Goal: Task Accomplishment & Management: Complete application form

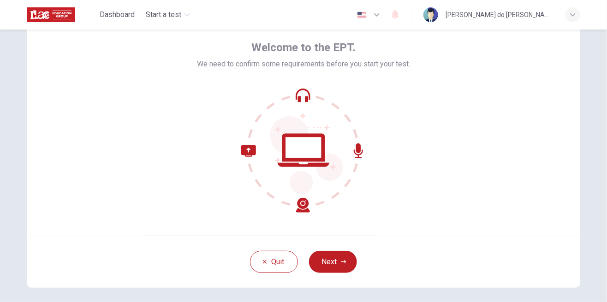
scroll to position [59, 0]
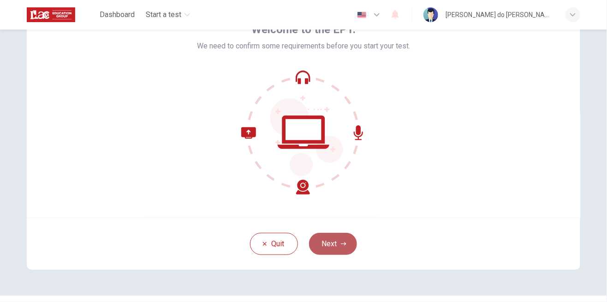
click at [336, 244] on button "Next" at bounding box center [333, 244] width 48 height 22
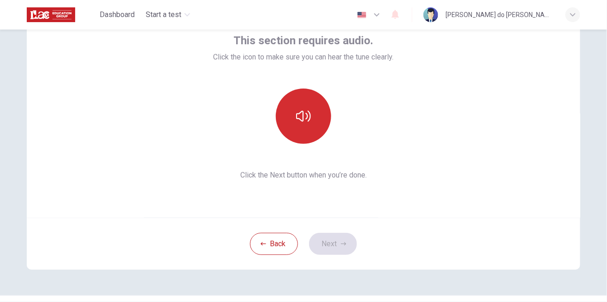
click at [306, 112] on icon "button" at bounding box center [303, 116] width 15 height 15
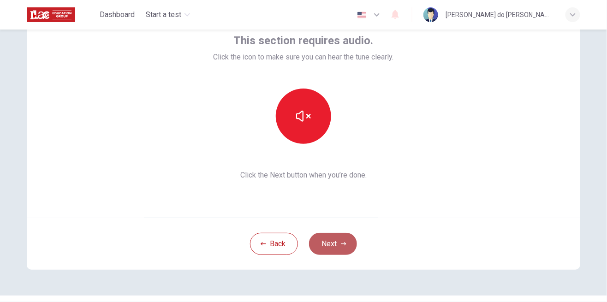
click at [332, 246] on button "Next" at bounding box center [333, 244] width 48 height 22
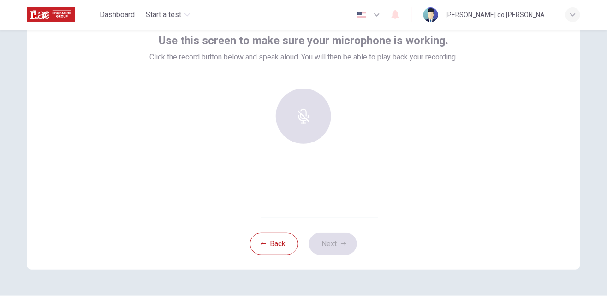
click at [309, 184] on div "Use this screen to make sure your microphone is working. Click the record butto…" at bounding box center [304, 106] width 554 height 221
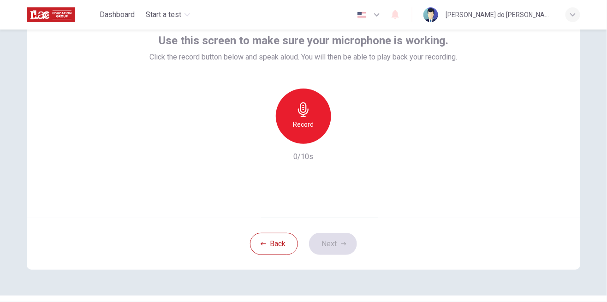
click at [305, 136] on div "Record" at bounding box center [303, 116] width 55 height 55
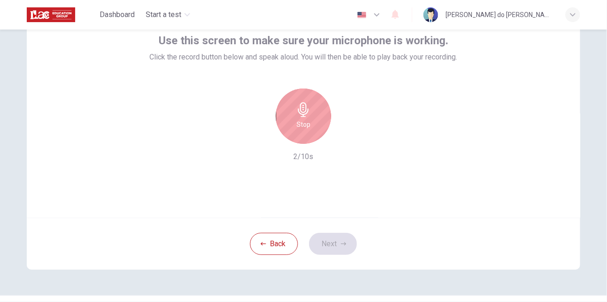
click at [305, 137] on div "Stop" at bounding box center [303, 116] width 55 height 55
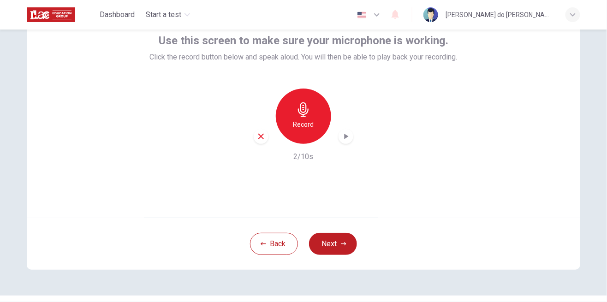
click at [343, 139] on icon "button" at bounding box center [345, 136] width 9 height 9
click at [343, 245] on icon "button" at bounding box center [344, 244] width 6 height 6
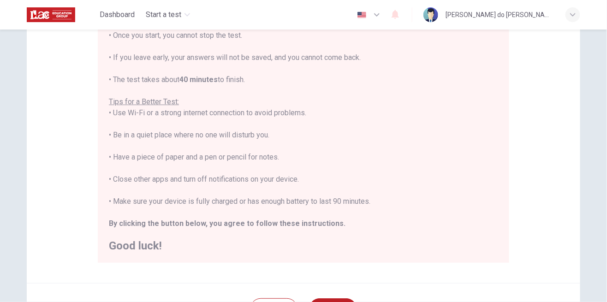
scroll to position [189, 0]
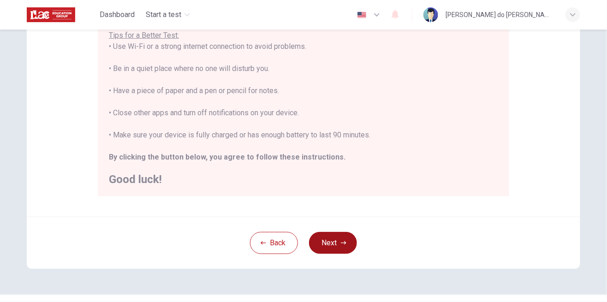
click at [342, 243] on icon "button" at bounding box center [344, 242] width 6 height 3
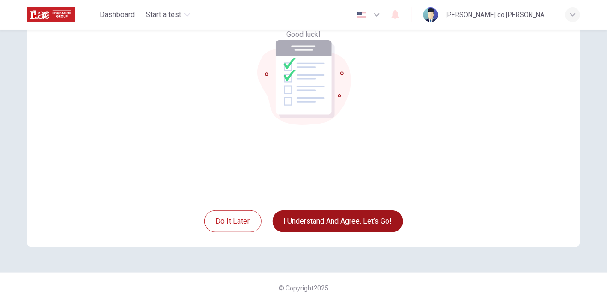
scroll to position [82, 0]
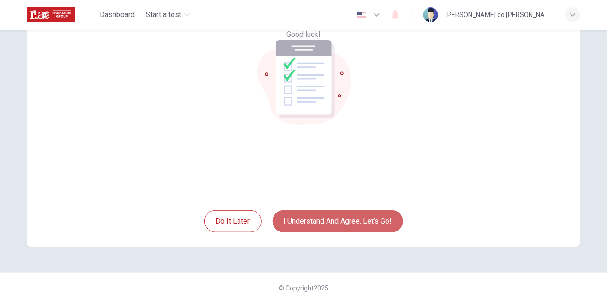
drag, startPoint x: 348, startPoint y: 224, endPoint x: 345, endPoint y: 208, distance: 16.5
click at [347, 224] on button "I understand and agree. Let’s go!" at bounding box center [338, 221] width 131 height 22
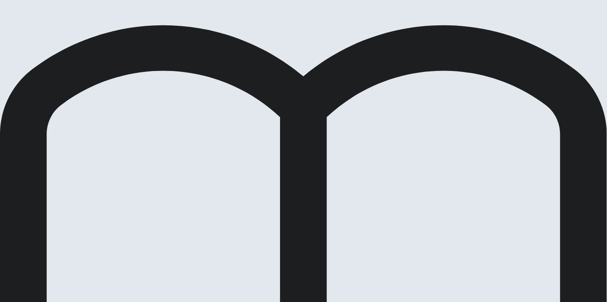
scroll to position [59, 0]
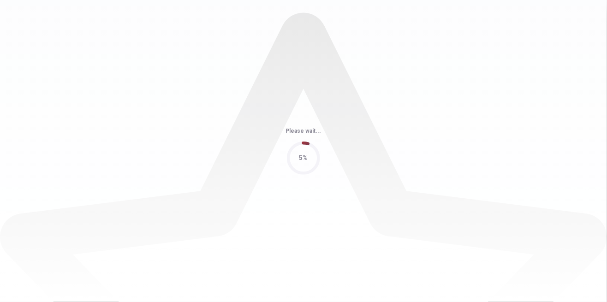
scroll to position [0, 0]
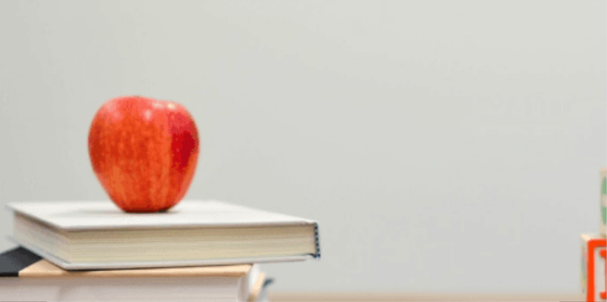
scroll to position [685, 0]
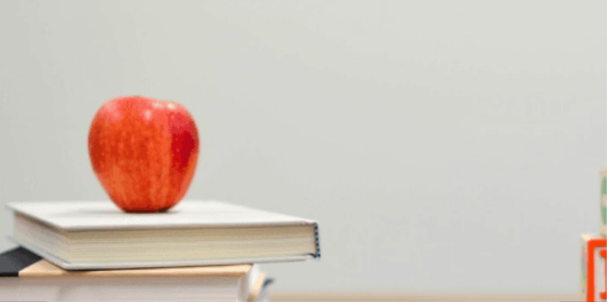
drag, startPoint x: 109, startPoint y: 74, endPoint x: 113, endPoint y: 76, distance: 4.7
drag, startPoint x: 133, startPoint y: 71, endPoint x: 102, endPoint y: 74, distance: 31.0
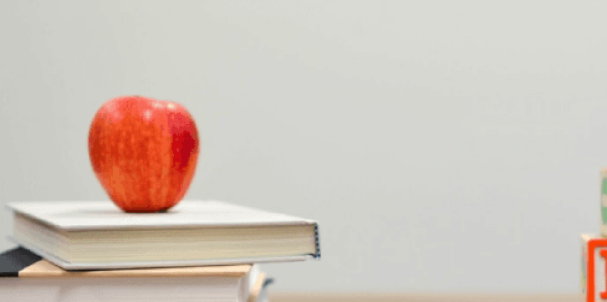
drag, startPoint x: 134, startPoint y: 132, endPoint x: 103, endPoint y: 134, distance: 31.5
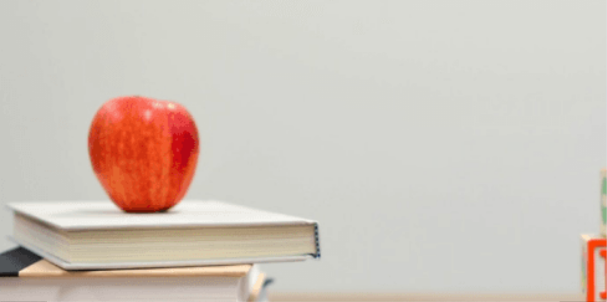
drag, startPoint x: 137, startPoint y: 131, endPoint x: 88, endPoint y: 136, distance: 49.5
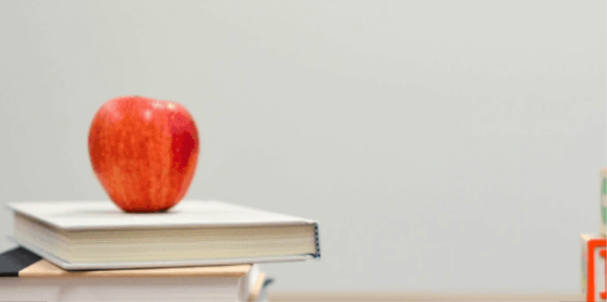
scroll to position [59, 0]
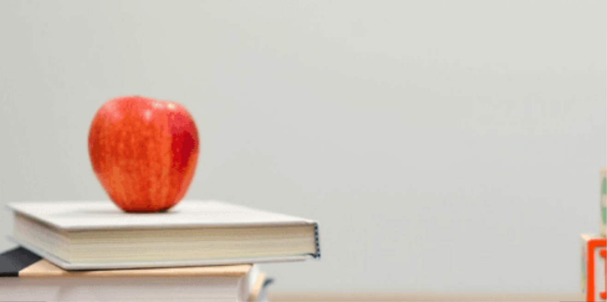
scroll to position [0, 0]
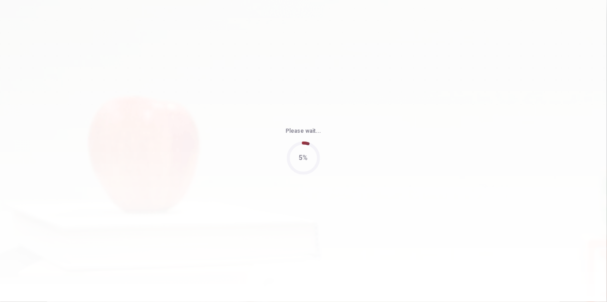
type input "0"
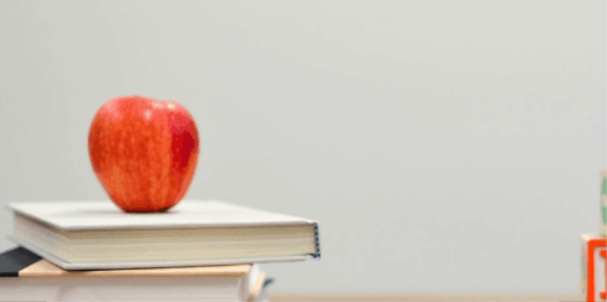
scroll to position [0, 0]
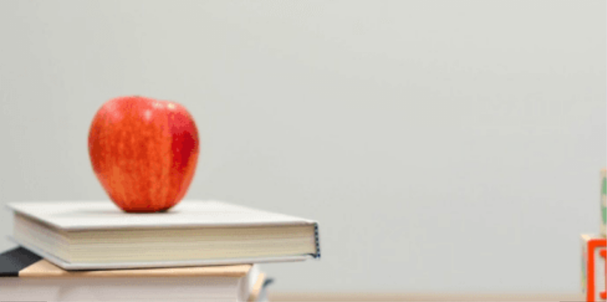
scroll to position [89, 0]
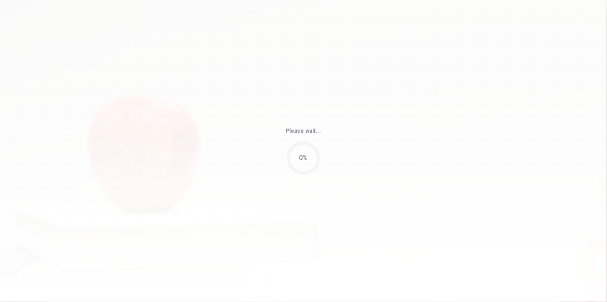
type input "45"
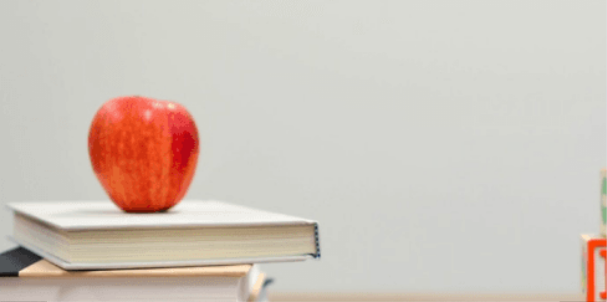
scroll to position [698, 0]
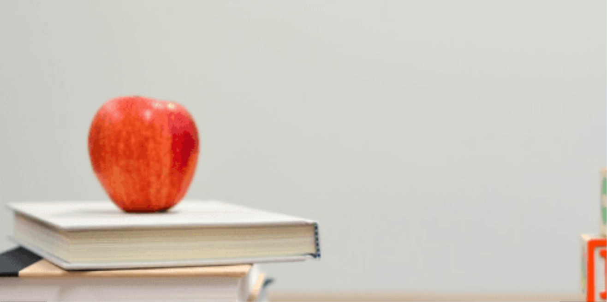
scroll to position [853, 0]
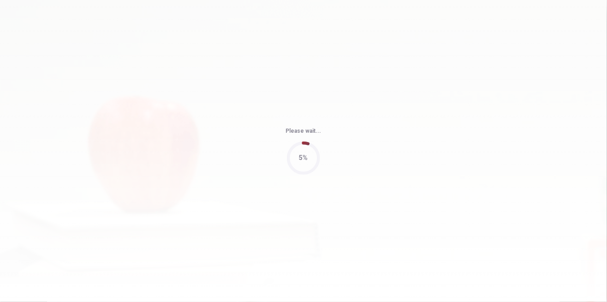
type input "50"
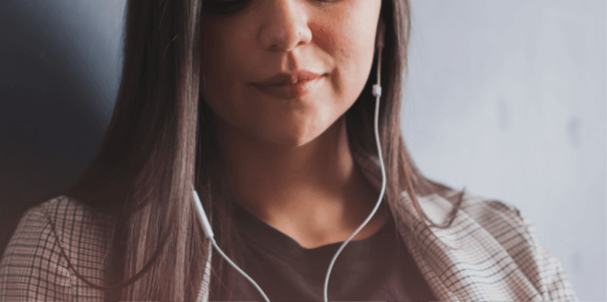
scroll to position [0, 0]
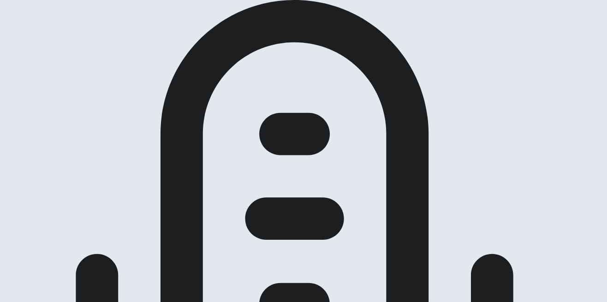
scroll to position [59, 0]
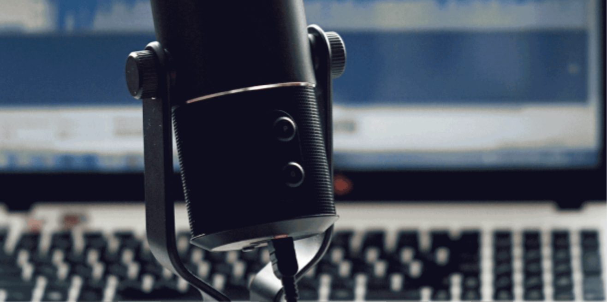
scroll to position [71, 0]
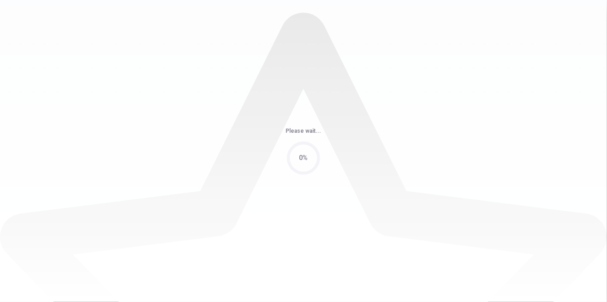
scroll to position [0, 0]
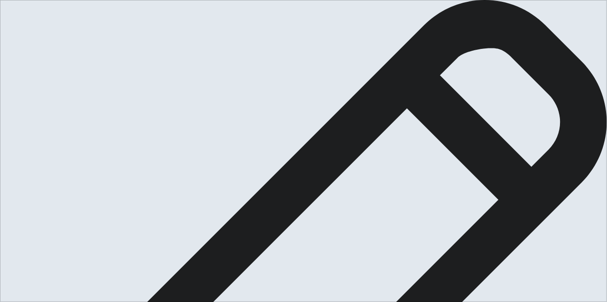
type textarea "i"
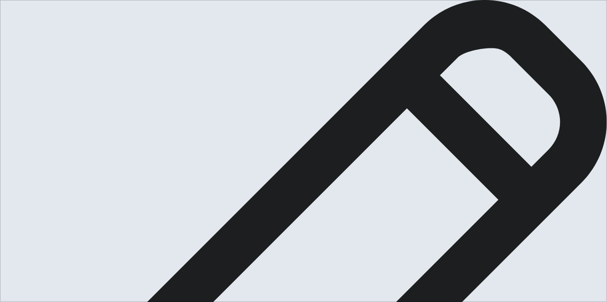
scroll to position [2, 0]
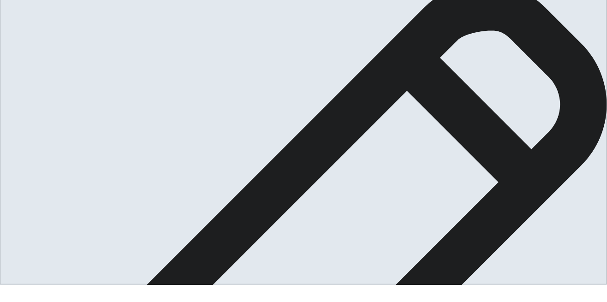
scroll to position [0, 0]
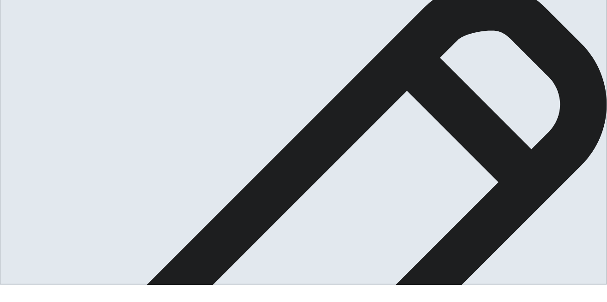
type textarea "I love sing. When i was a kid, i learned to sing at music school. My brother-in…"
